Goal: Task Accomplishment & Management: Complete application form

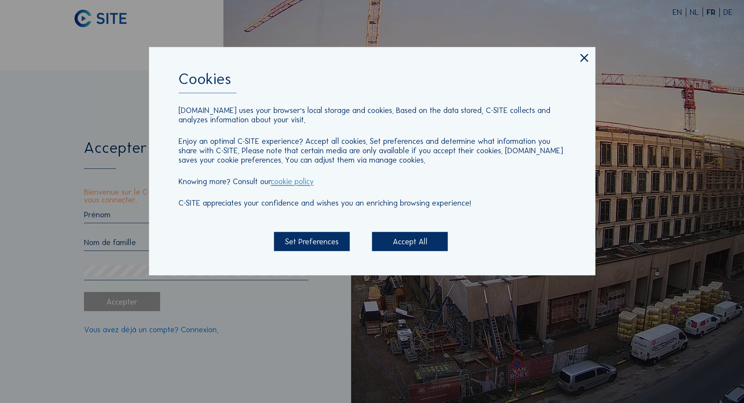
click at [422, 244] on div "Accept All" at bounding box center [410, 241] width 76 height 19
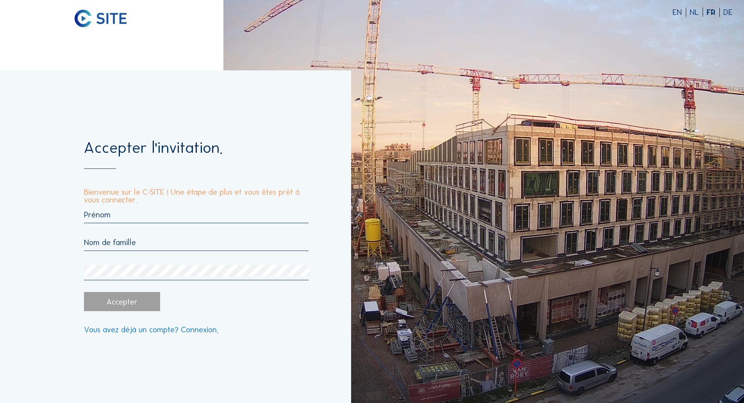
click at [148, 197] on p "Bienvenue sur le C-SITE ! Une étape de plus et vous êtes prêt à vous connecter." at bounding box center [196, 196] width 224 height 16
click at [203, 192] on p "Bienvenue sur le C-SITE ! Une étape de plus et vous êtes prêt à vous connecter." at bounding box center [196, 196] width 224 height 16
click at [186, 215] on input "text" at bounding box center [196, 214] width 224 height 9
type input "[PERSON_NAME]"
click at [138, 246] on input "text" at bounding box center [196, 242] width 224 height 9
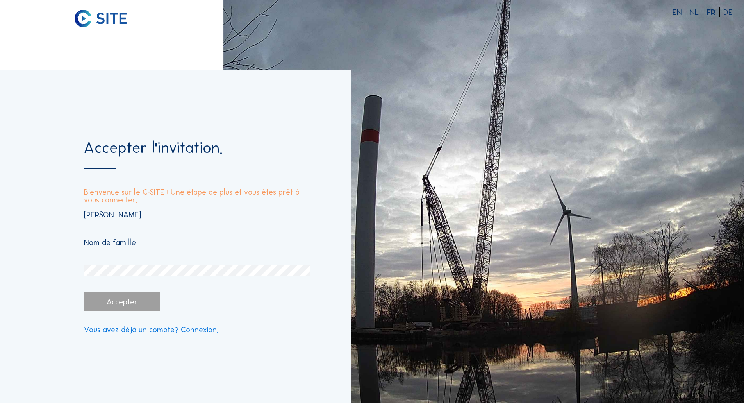
type input "Thiran"
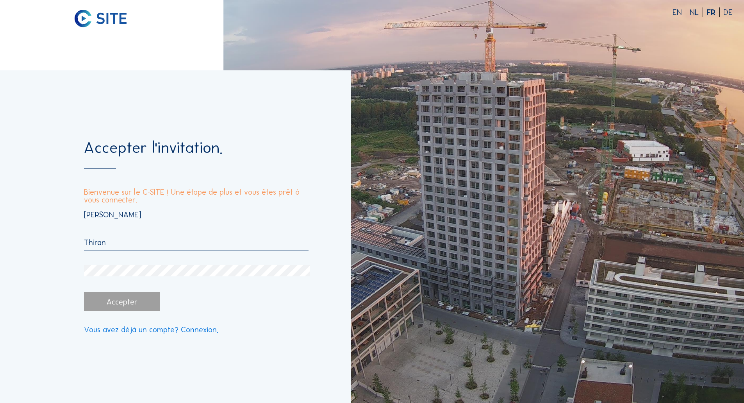
click at [123, 309] on div "Accepter" at bounding box center [122, 301] width 76 height 19
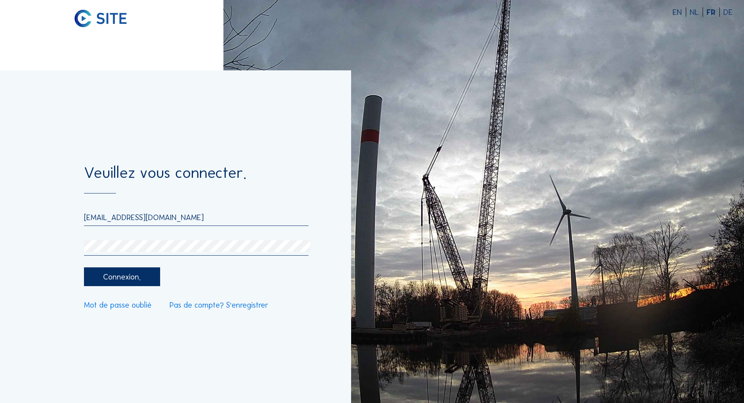
click at [119, 281] on div "Connexion." at bounding box center [122, 276] width 76 height 19
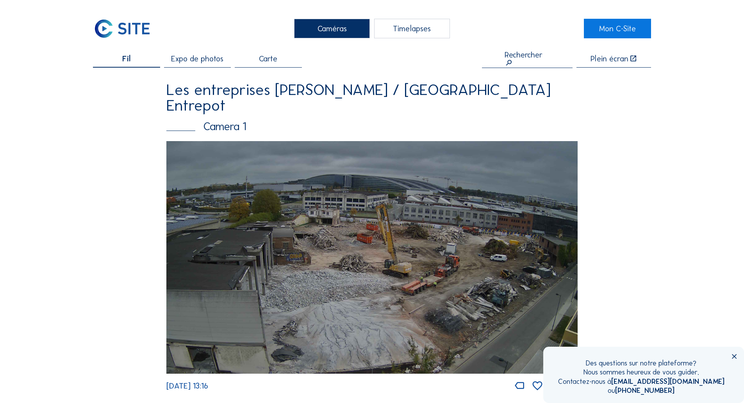
click at [735, 356] on icon at bounding box center [735, 356] width 8 height 8
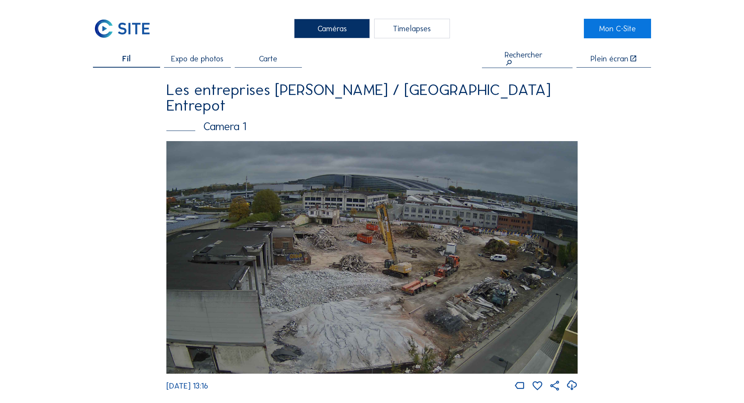
scroll to position [39, 0]
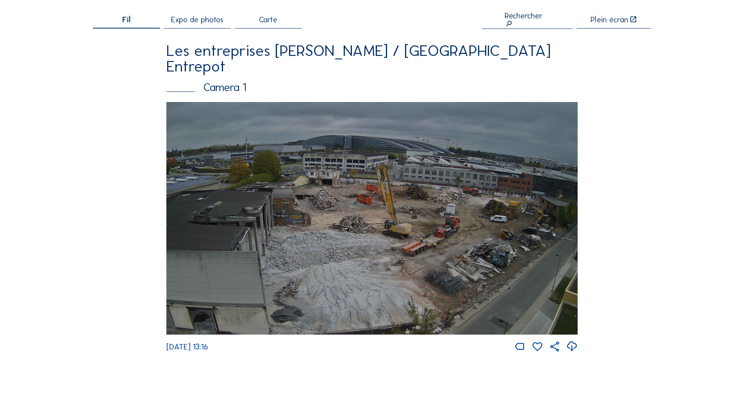
click at [686, 54] on div "Caméras Timelapses Mon C-Site Fil Expo de photos Carte Rechercher Plein écran L…" at bounding box center [372, 346] width 744 height 771
click at [360, 191] on img at bounding box center [371, 218] width 411 height 233
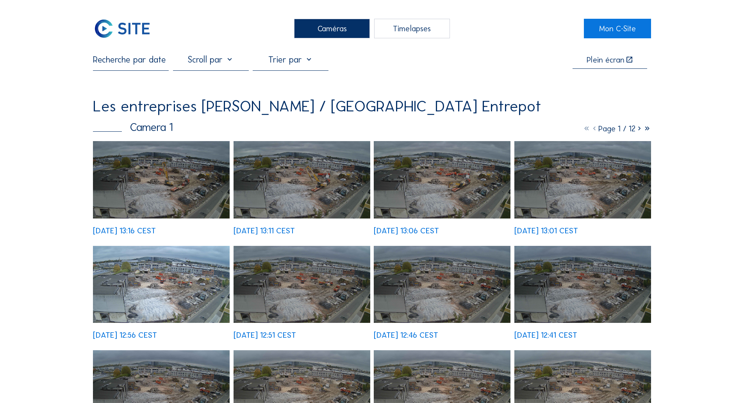
click at [175, 196] on img at bounding box center [161, 179] width 137 height 77
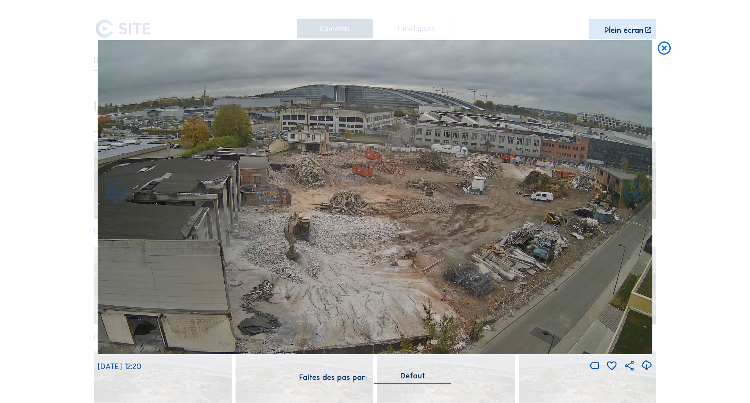
click at [663, 52] on icon at bounding box center [664, 48] width 16 height 16
